Goal: Register for event/course

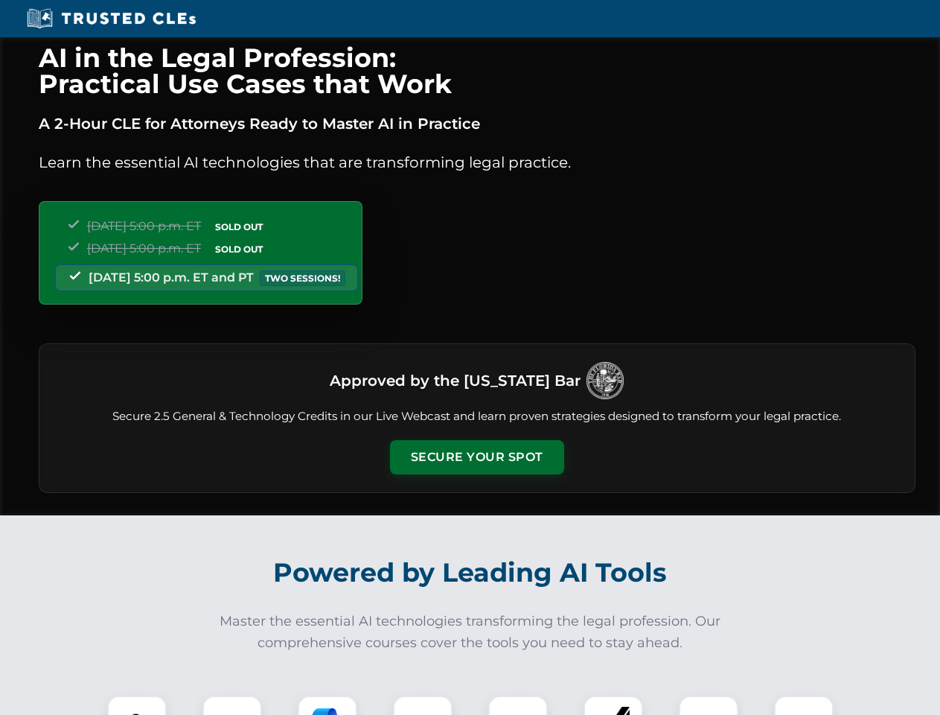
click at [476, 457] on button "Secure Your Spot" at bounding box center [477, 457] width 174 height 34
click at [137, 705] on img at bounding box center [136, 724] width 43 height 43
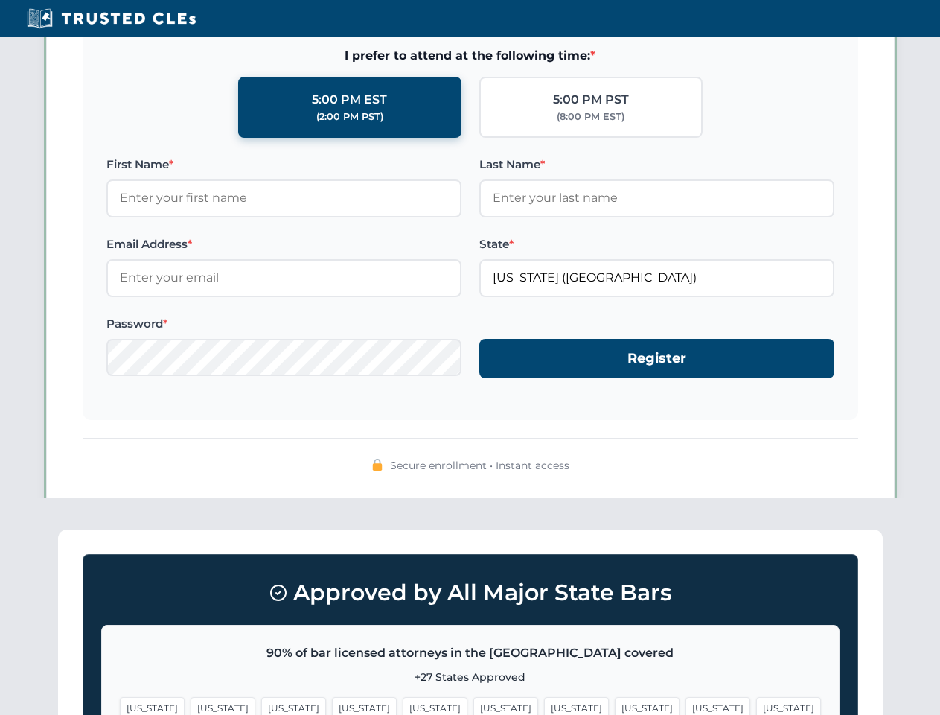
click at [544, 705] on span "[US_STATE]" at bounding box center [576, 708] width 65 height 22
click at [685, 705] on span "[US_STATE]" at bounding box center [717, 708] width 65 height 22
